Goal: Task Accomplishment & Management: Use online tool/utility

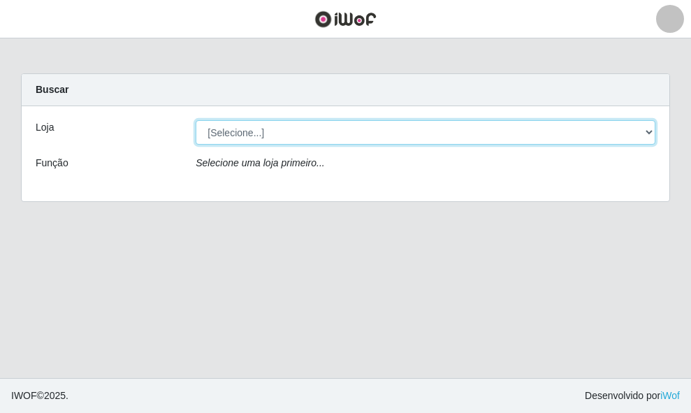
click at [247, 131] on select "[Selecione...] O ROSÁRIO ALIMENTOS" at bounding box center [426, 132] width 460 height 24
select select "349"
click at [196, 120] on select "[Selecione...] O ROSÁRIO ALIMENTOS" at bounding box center [426, 132] width 460 height 24
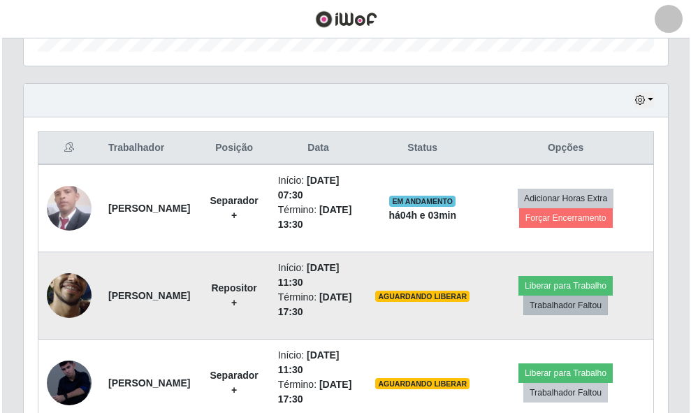
scroll to position [489, 0]
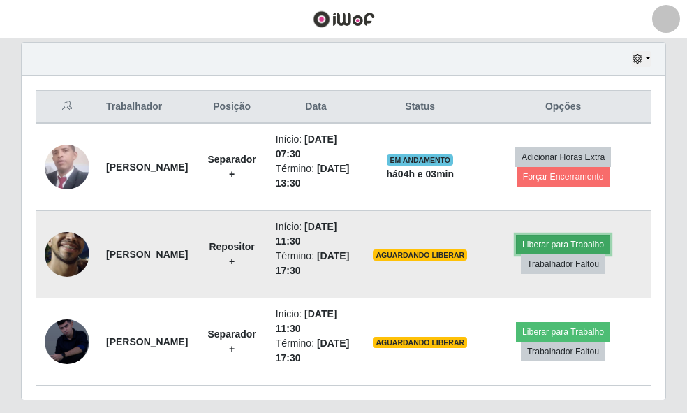
click at [578, 239] on button "Liberar para Trabalho" at bounding box center [563, 245] width 94 height 20
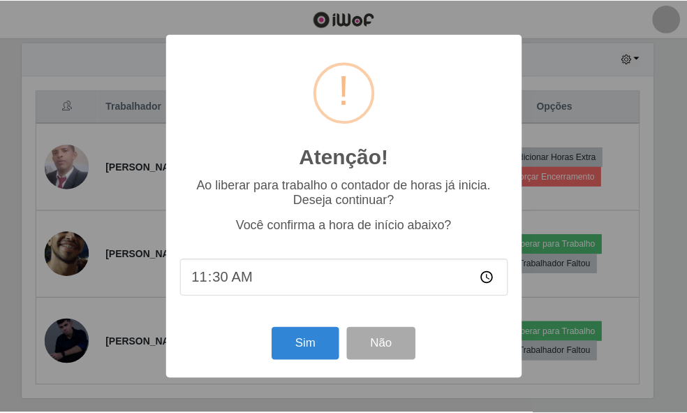
scroll to position [290, 635]
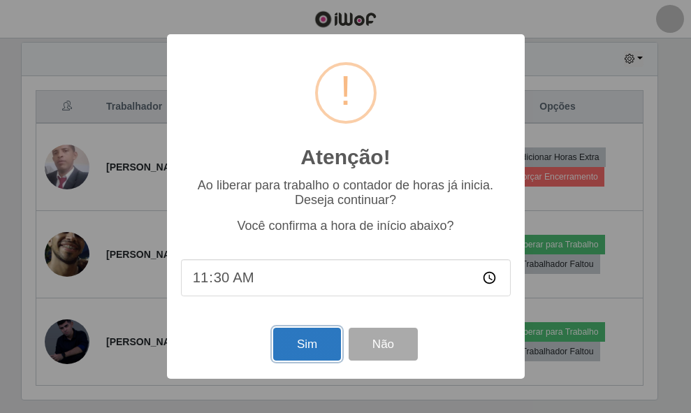
click at [302, 335] on button "Sim" at bounding box center [307, 344] width 68 height 33
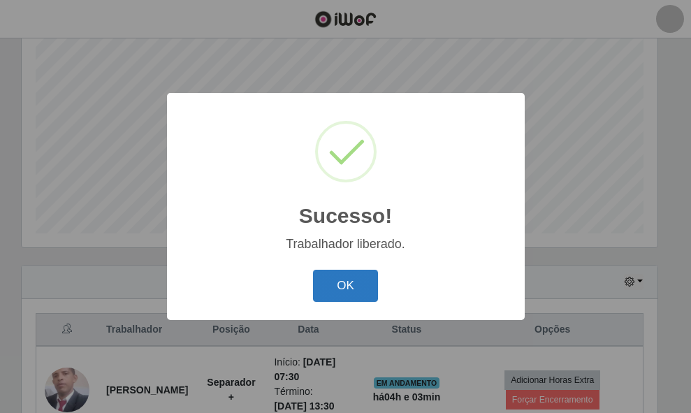
click at [347, 291] on button "OK" at bounding box center [345, 286] width 65 height 33
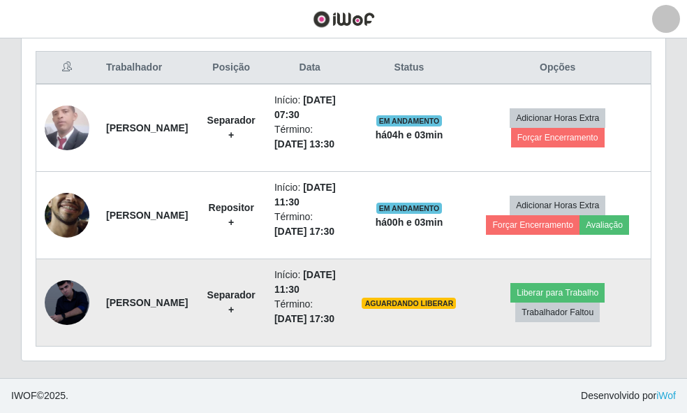
scroll to position [615, 0]
click at [591, 283] on button "Liberar para Trabalho" at bounding box center [557, 293] width 94 height 20
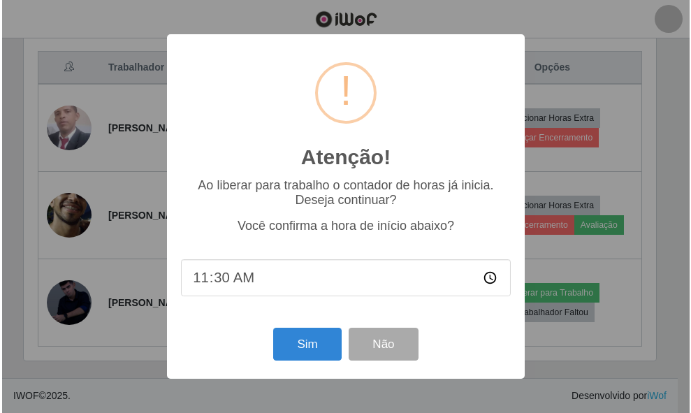
scroll to position [290, 635]
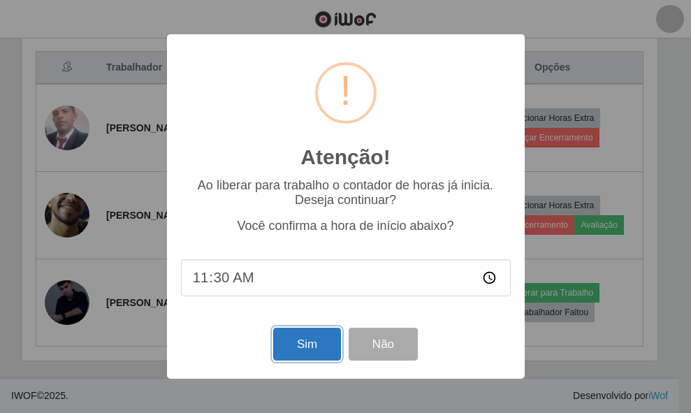
click at [325, 341] on button "Sim" at bounding box center [307, 344] width 68 height 33
